Goal: Transaction & Acquisition: Obtain resource

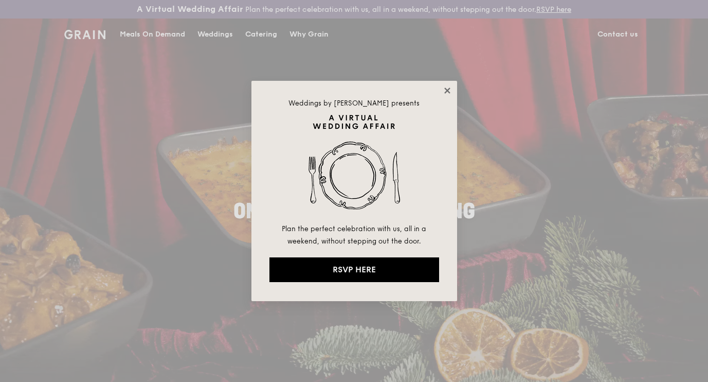
click at [449, 88] on icon at bounding box center [447, 90] width 6 height 6
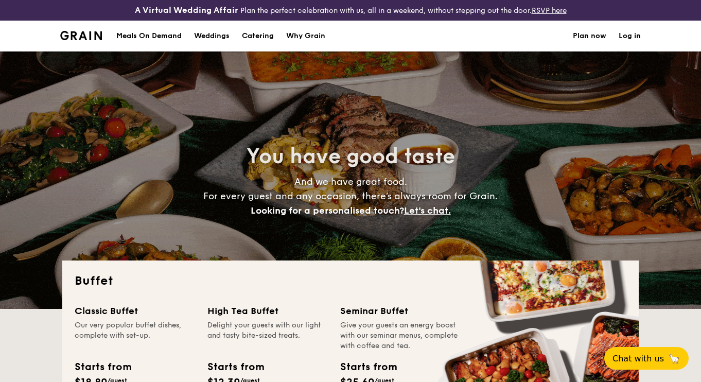
select select
click at [527, 211] on h4 "And we have great food. For every guest and any occasion, there’s always room f…" at bounding box center [350, 195] width 460 height 43
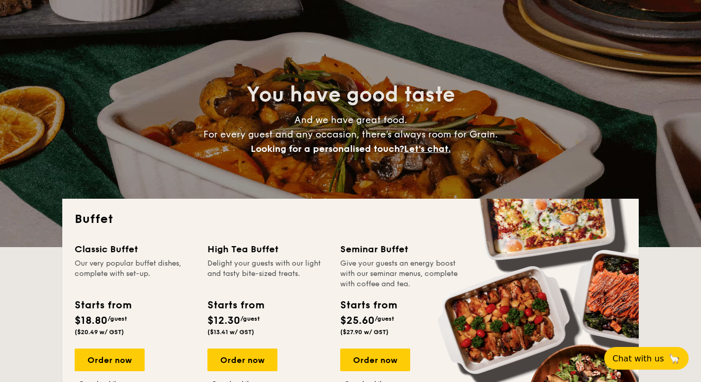
scroll to position [82, 0]
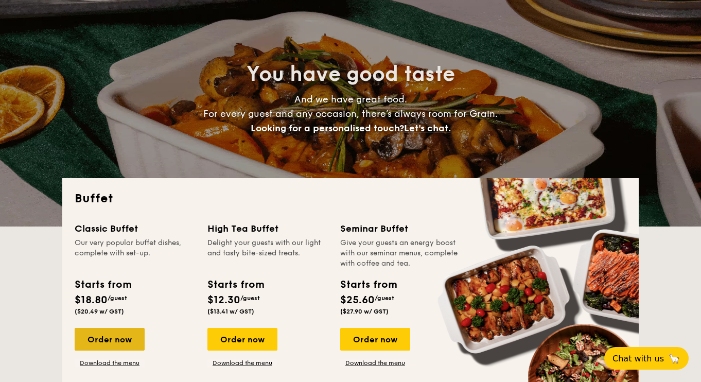
click at [99, 333] on div "Order now" at bounding box center [110, 339] width 70 height 23
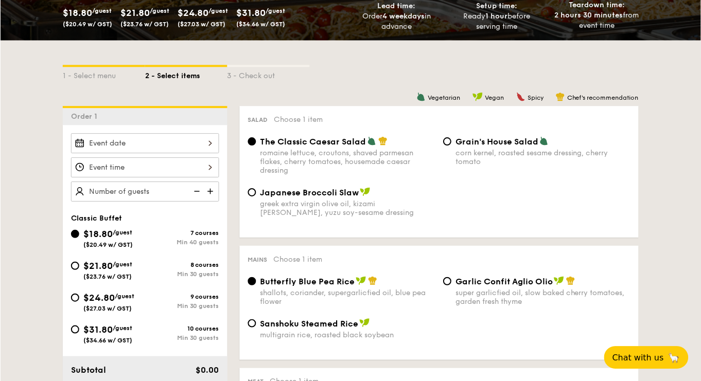
scroll to position [185, 0]
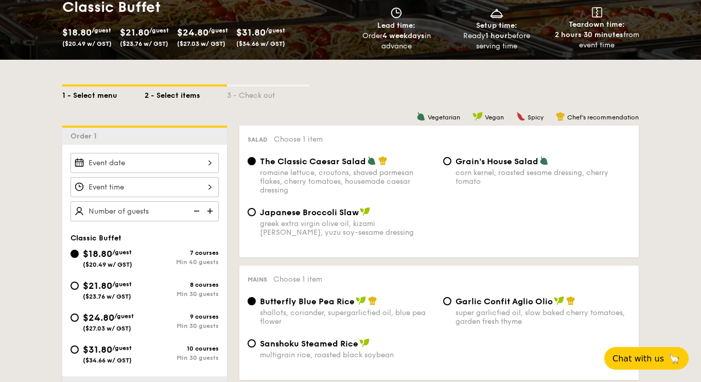
click at [102, 96] on div "1 - Select menu" at bounding box center [103, 93] width 82 height 14
select select
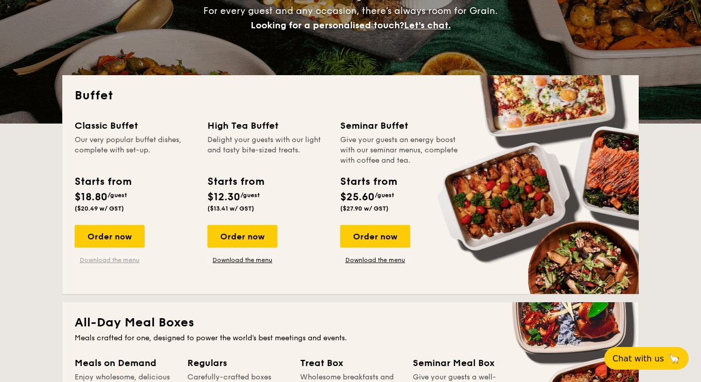
click at [118, 261] on link "Download the menu" at bounding box center [110, 260] width 70 height 8
